Goal: Find specific page/section: Find specific page/section

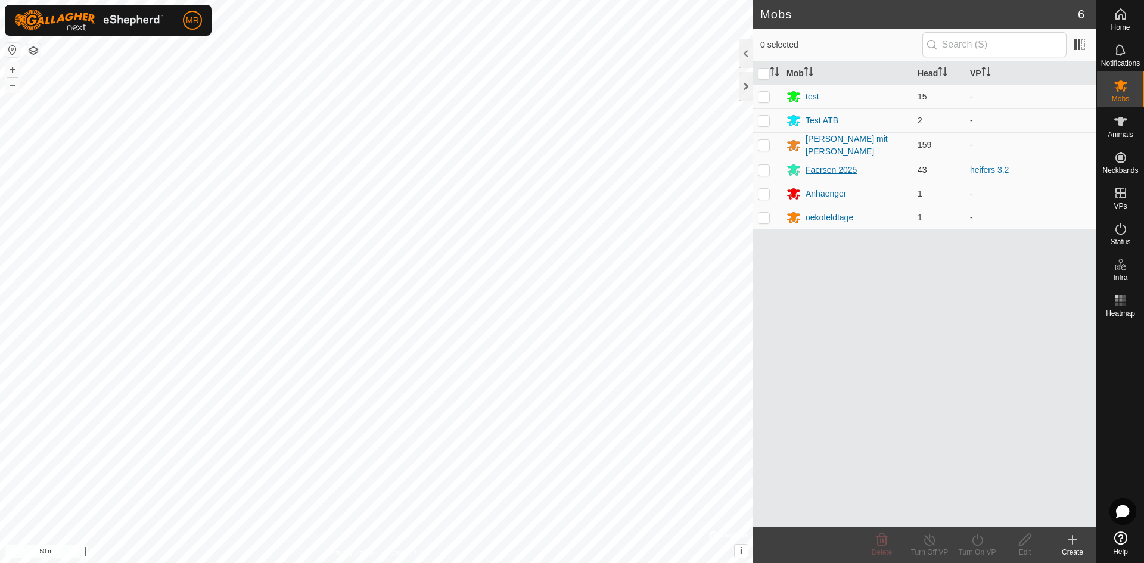
click at [818, 164] on div "Faersen 2025" at bounding box center [831, 170] width 51 height 13
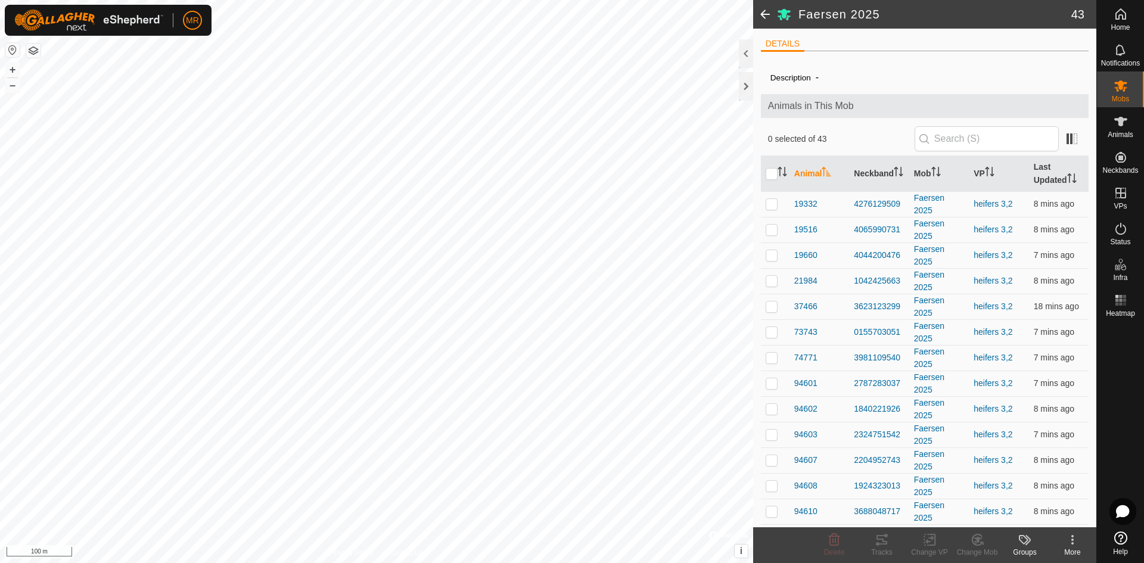
click at [766, 14] on span at bounding box center [765, 14] width 24 height 29
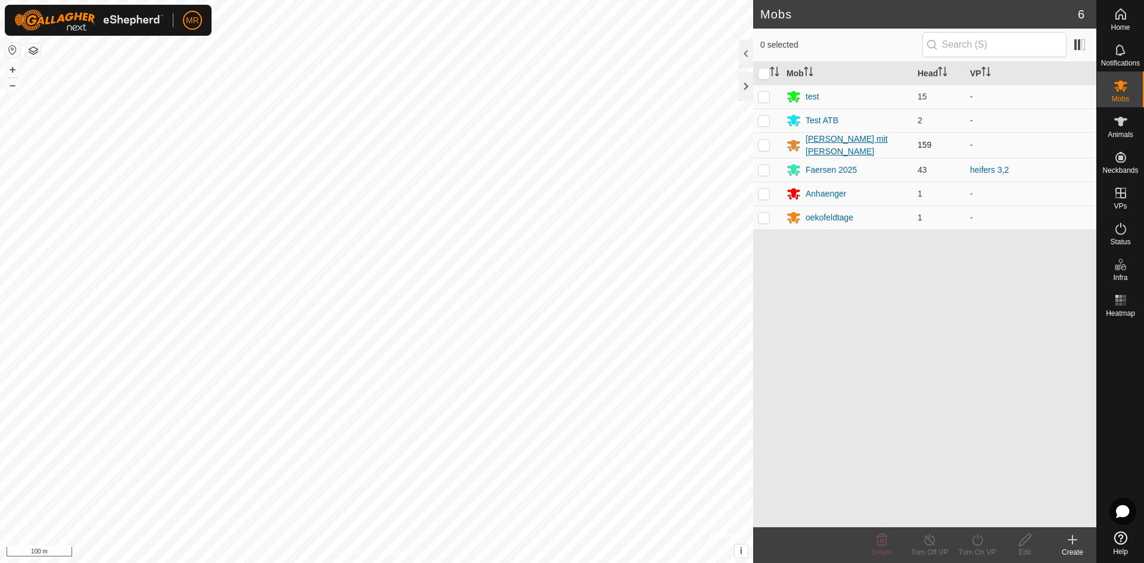
click at [820, 139] on div "[PERSON_NAME] mit [PERSON_NAME]" at bounding box center [857, 145] width 103 height 25
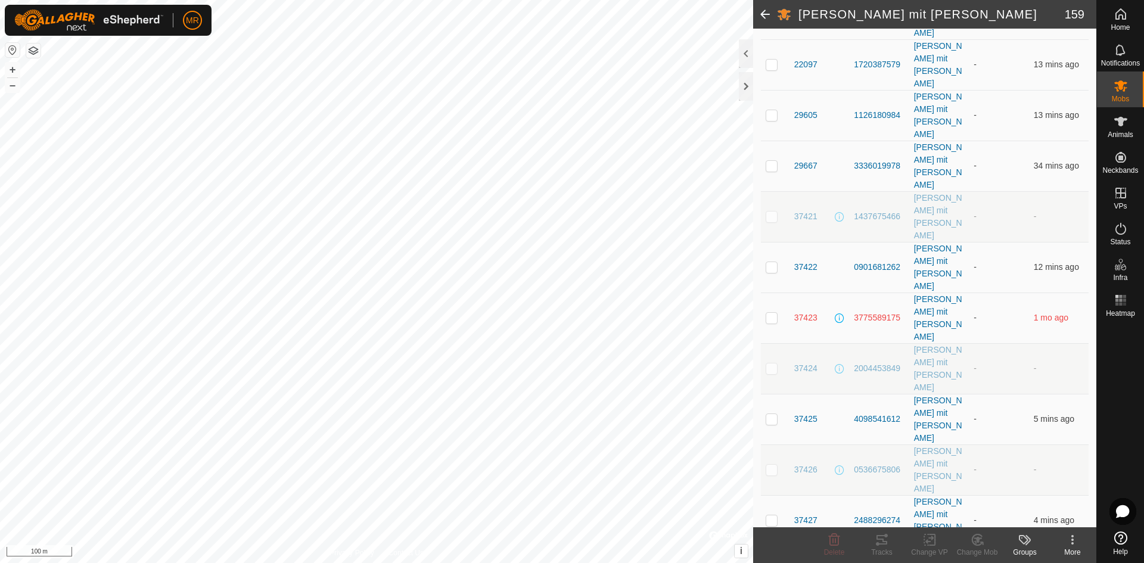
scroll to position [2325, 0]
